Goal: Information Seeking & Learning: Learn about a topic

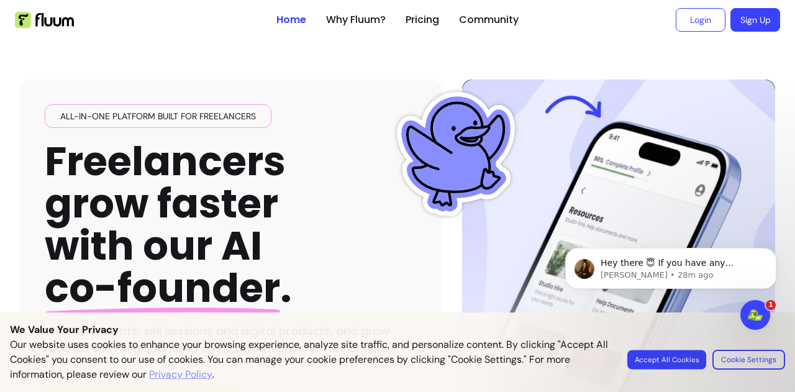
click at [659, 363] on button "Accept All Cookies" at bounding box center [666, 359] width 79 height 19
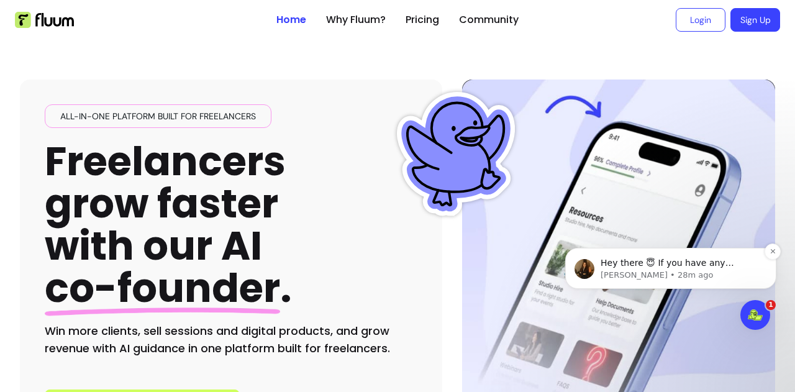
click at [712, 265] on p "Hey there 😇 If you have any question about what you can do with Fluum, I'm here…" at bounding box center [680, 263] width 160 height 12
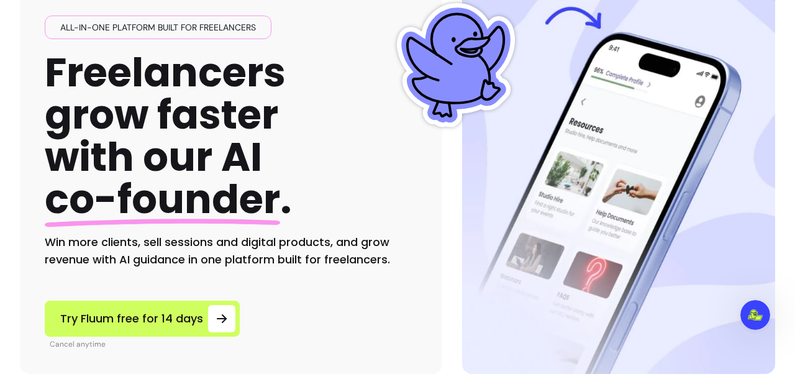
click at [243, 213] on span "co-founder" at bounding box center [162, 198] width 235 height 55
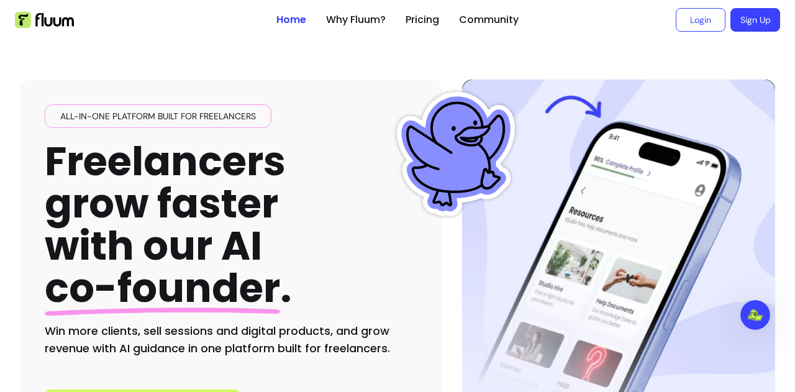
scroll to position [75, 0]
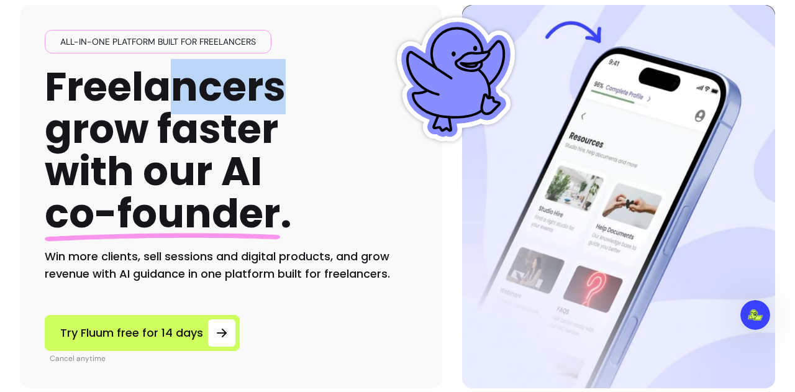
drag, startPoint x: 279, startPoint y: 86, endPoint x: 174, endPoint y: 88, distance: 105.0
click at [174, 88] on h1 "Freelancers grow faster with our AI co-founder ." at bounding box center [168, 151] width 247 height 170
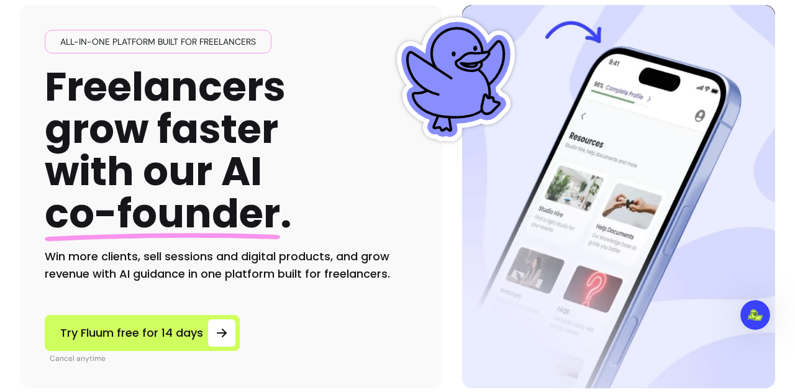
click at [122, 89] on h1 "Freelancers grow faster with our AI co-founder ." at bounding box center [168, 151] width 247 height 170
click at [114, 86] on h1 "Freelancers grow faster with our AI co-founder ." at bounding box center [168, 151] width 247 height 170
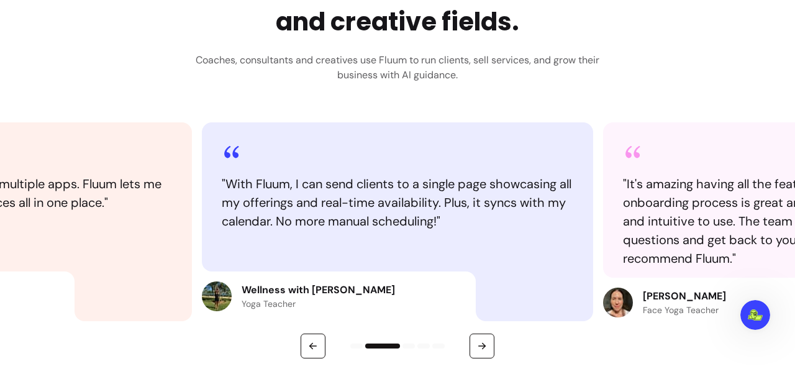
scroll to position [617, 0]
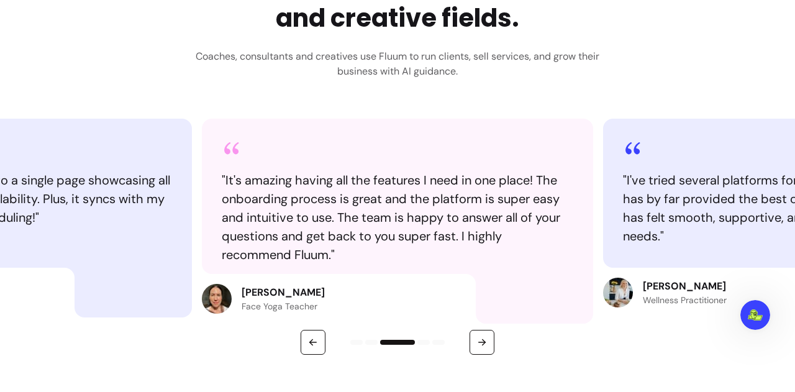
click at [494, 345] on div at bounding box center [397, 342] width 795 height 25
click at [483, 344] on button "button" at bounding box center [482, 342] width 24 height 24
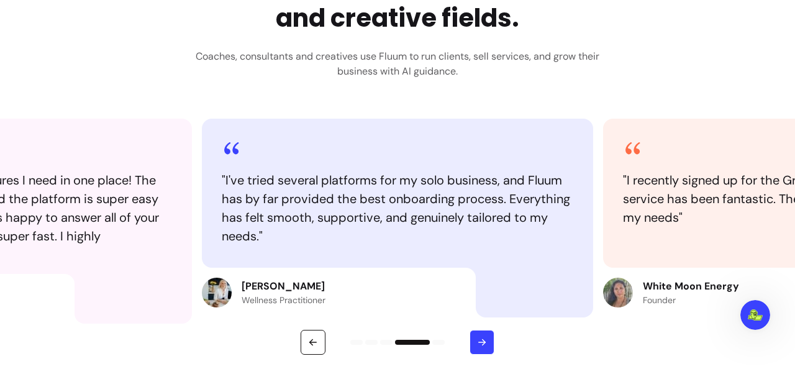
click at [483, 344] on button "button" at bounding box center [481, 342] width 25 height 25
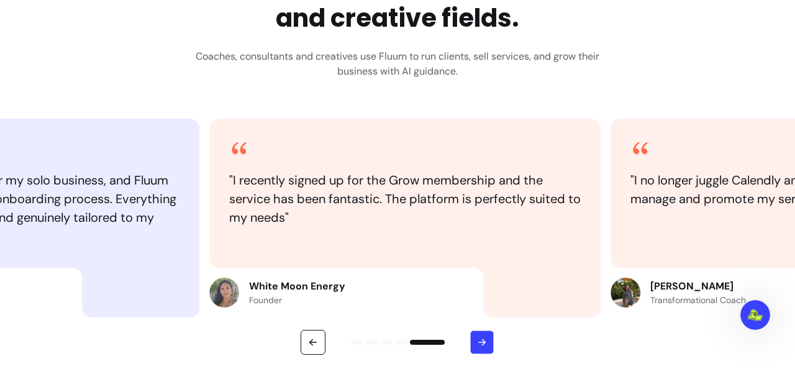
click at [483, 344] on button "button" at bounding box center [482, 342] width 24 height 24
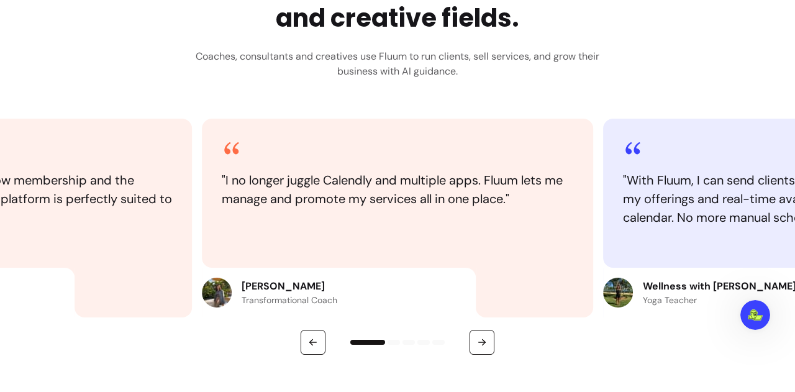
scroll to position [0, 0]
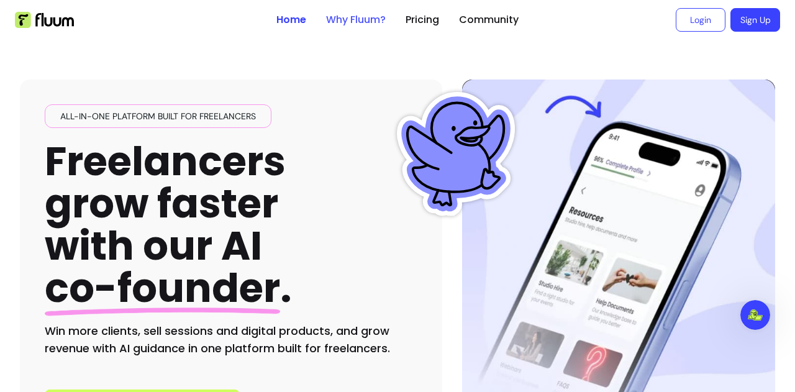
click at [357, 20] on link "Why Fluum?" at bounding box center [356, 19] width 60 height 15
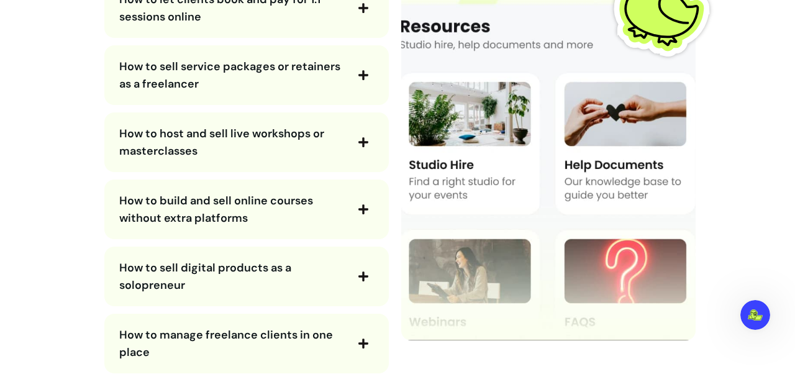
scroll to position [2361, 0]
